Goal: Navigation & Orientation: Find specific page/section

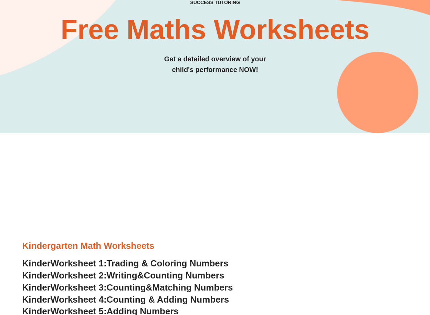
scroll to position [69, 0]
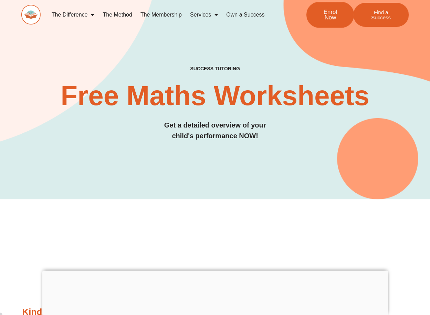
click at [337, 19] on span "Enrol Now" at bounding box center [330, 15] width 25 height 12
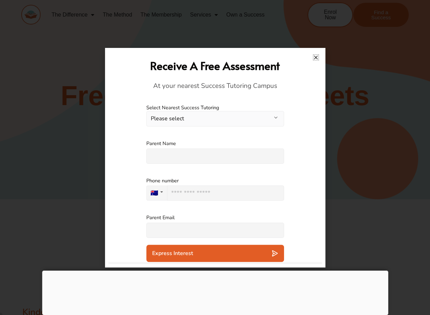
click at [317, 56] on icon "Close" at bounding box center [316, 57] width 5 height 5
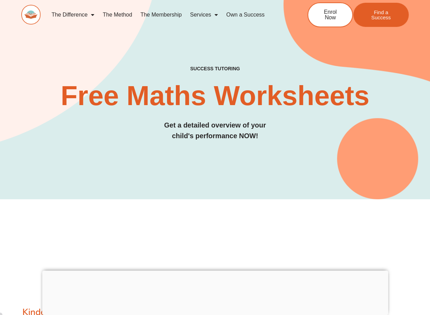
click at [171, 16] on link "The Membership" at bounding box center [161, 15] width 50 height 16
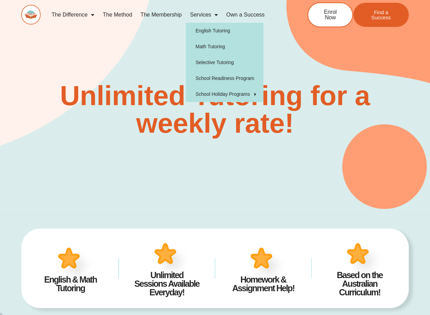
click at [208, 13] on link "Services" at bounding box center [204, 15] width 36 height 16
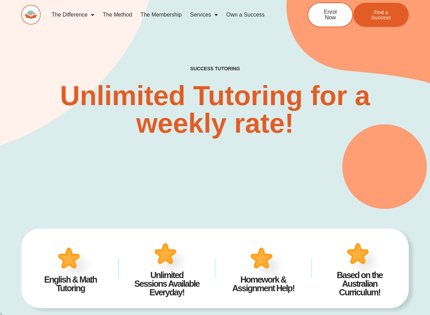
click at [208, 13] on link "Services" at bounding box center [204, 15] width 36 height 16
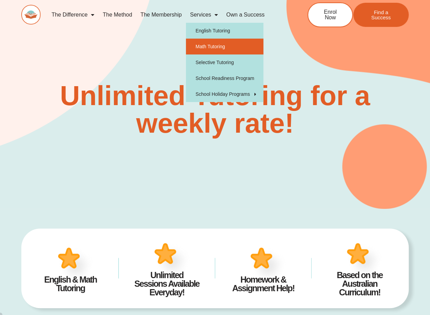
click at [210, 48] on link "Math Tutoring" at bounding box center [225, 47] width 78 height 16
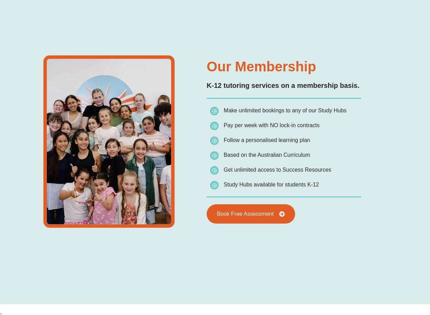
type input "*"
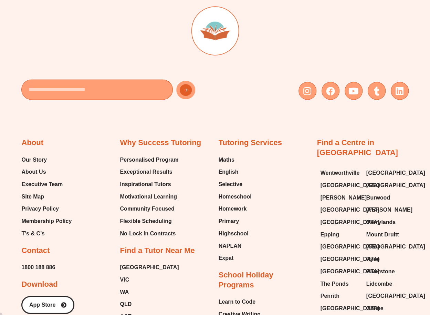
scroll to position [2102, 0]
